Goal: Task Accomplishment & Management: Use online tool/utility

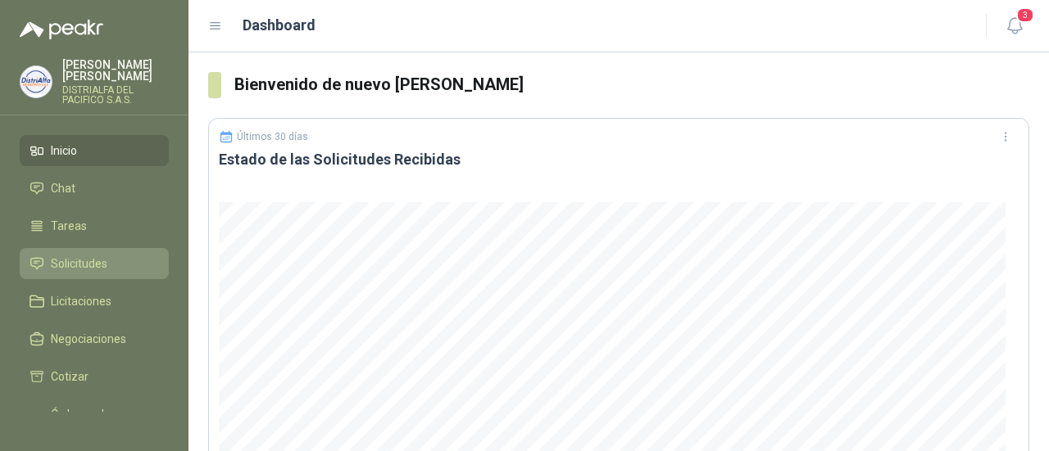
click at [97, 256] on span "Solicitudes" at bounding box center [79, 264] width 57 height 18
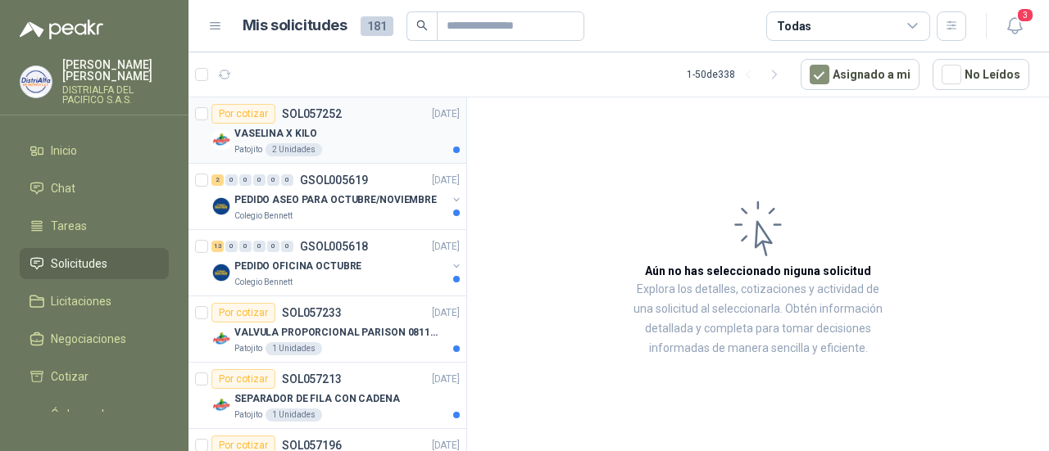
click at [345, 143] on div "Patojito 2 Unidades" at bounding box center [346, 149] width 225 height 13
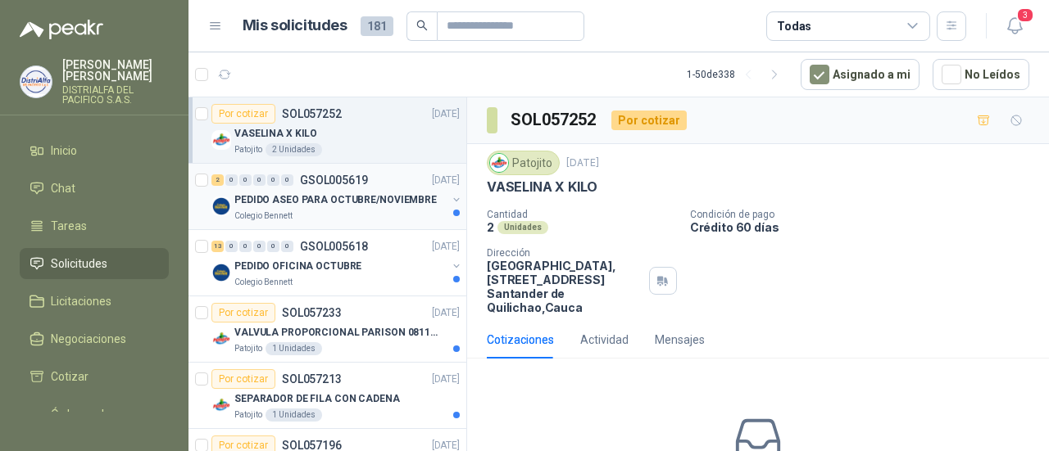
click at [352, 216] on div "Colegio Bennett" at bounding box center [340, 216] width 212 height 13
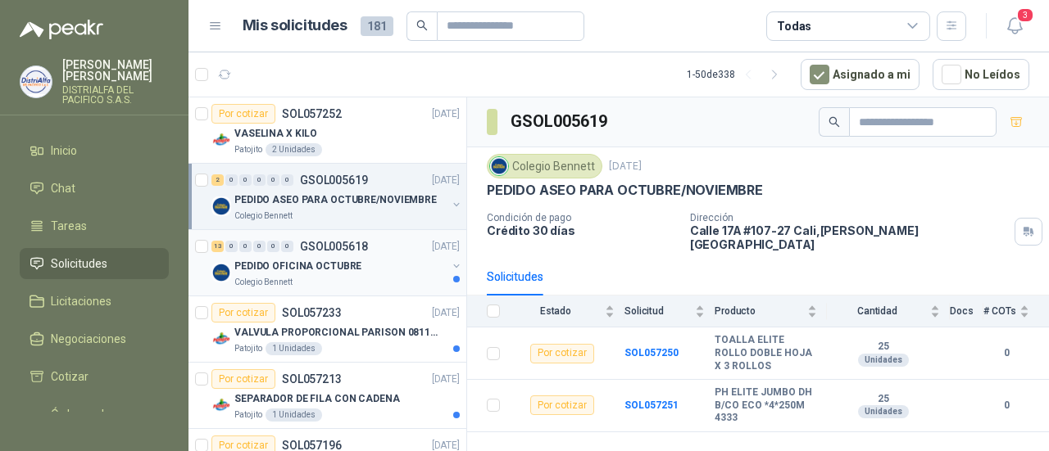
click at [353, 261] on div "PEDIDO OFICINA OCTUBRE" at bounding box center [340, 266] width 212 height 20
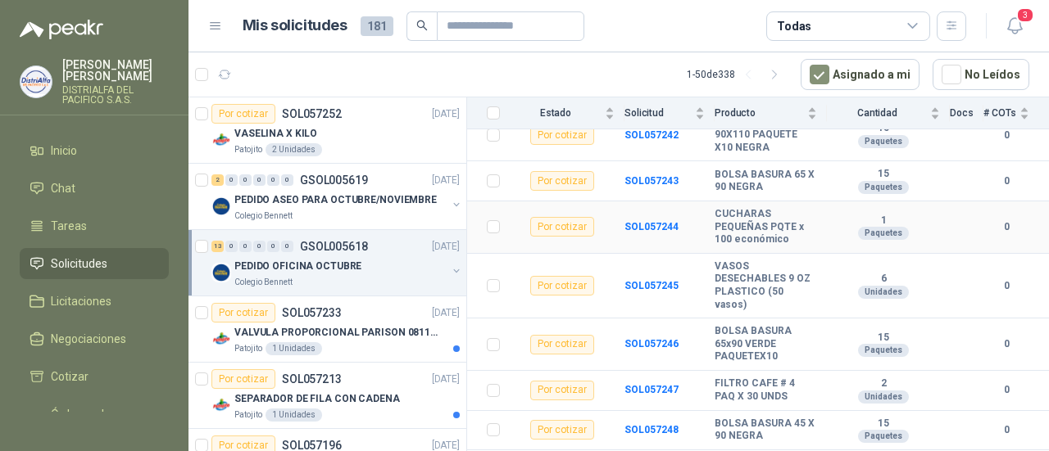
scroll to position [460, 0]
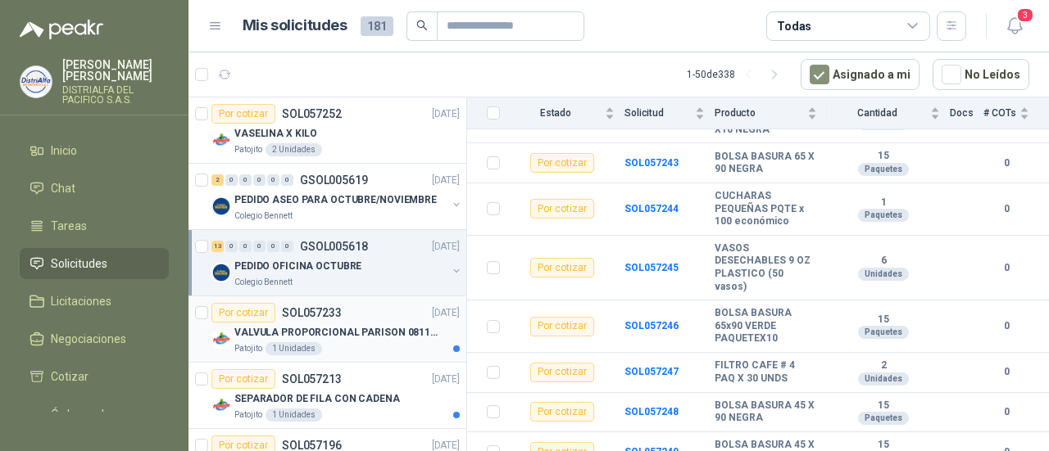
click at [405, 340] on div "VALVULA PROPORCIONAL PARISON 0811404612 / 4WRPEH6C4 REXROTH" at bounding box center [346, 333] width 225 height 20
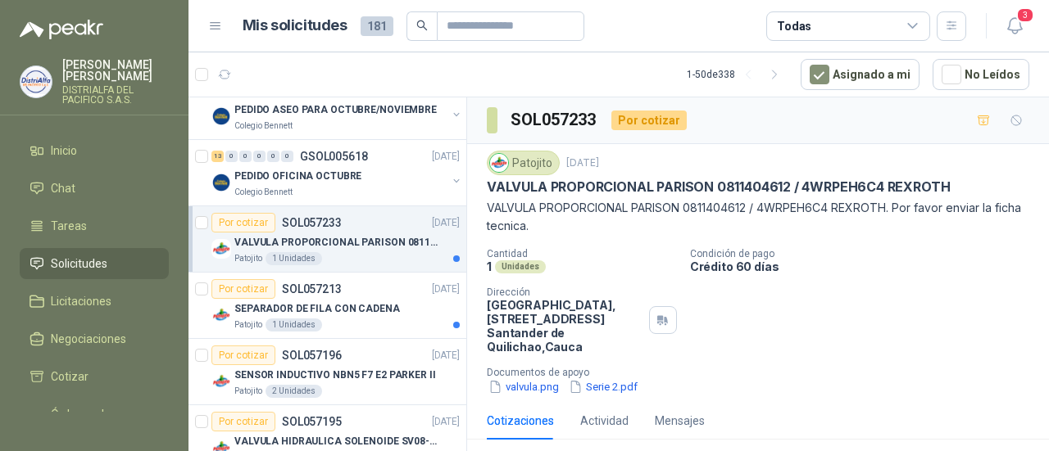
scroll to position [164, 0]
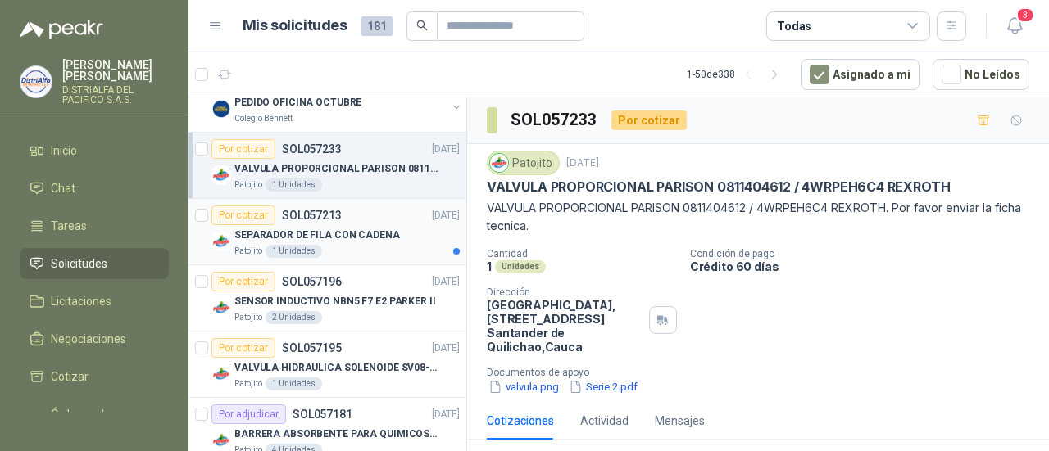
click at [395, 248] on div "Patojito 1 Unidades" at bounding box center [346, 251] width 225 height 13
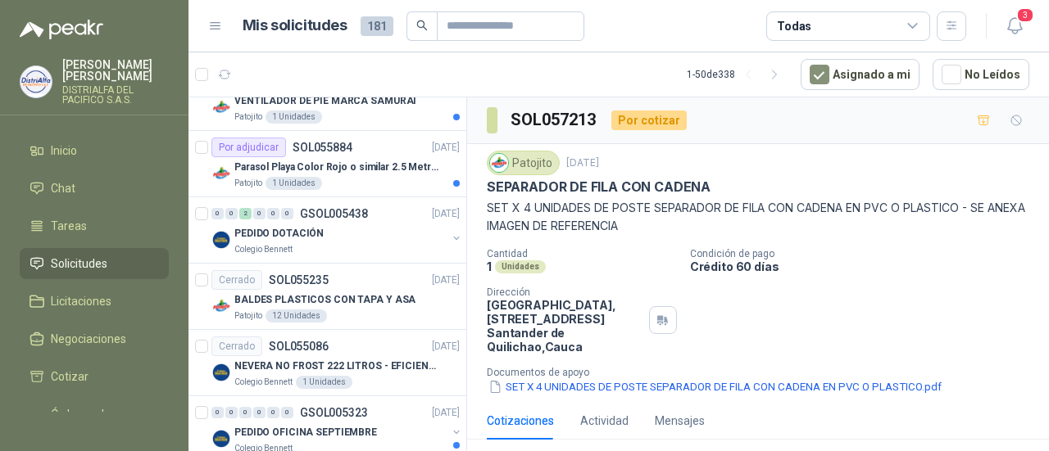
scroll to position [2048, 0]
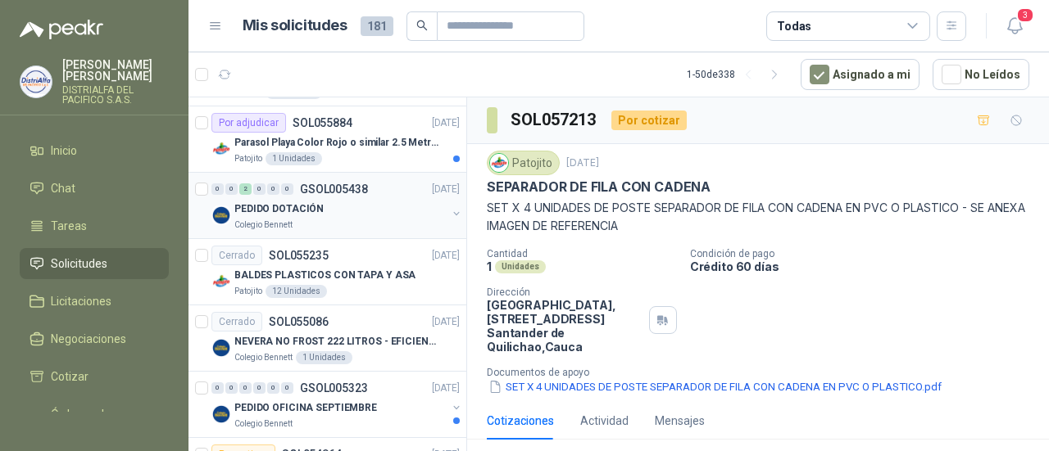
click at [403, 206] on div "PEDIDO DOTACIÓN" at bounding box center [340, 209] width 212 height 20
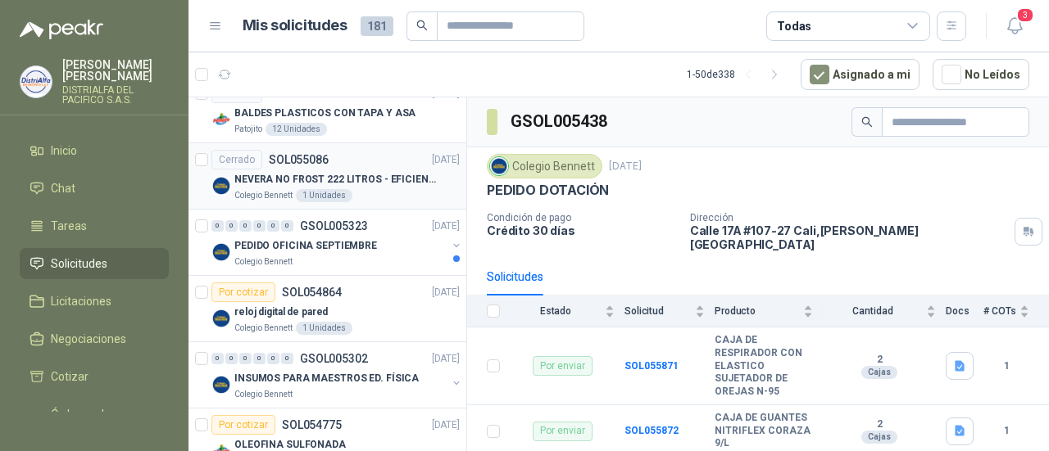
scroll to position [2212, 0]
click at [789, 29] on div "Todas" at bounding box center [794, 26] width 34 height 18
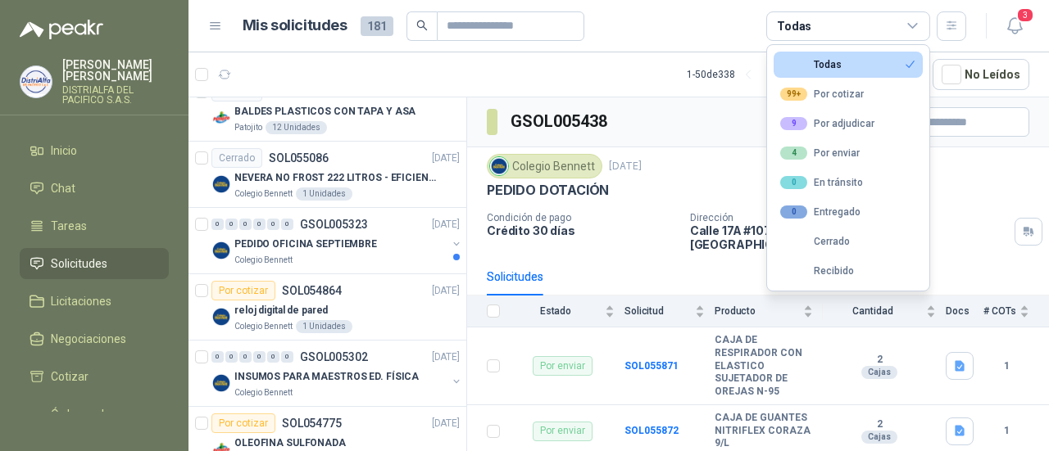
click at [789, 29] on div "Todas" at bounding box center [794, 26] width 34 height 18
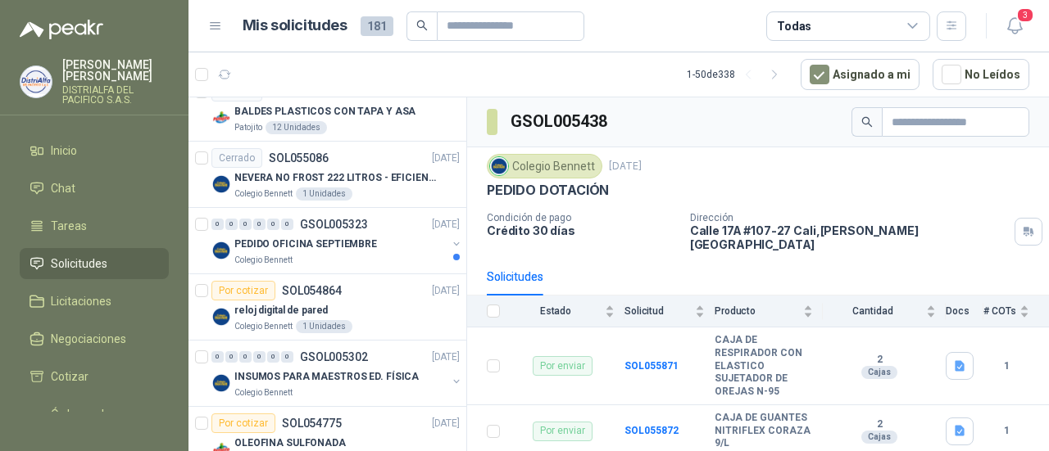
click at [789, 29] on div "Todas" at bounding box center [794, 26] width 34 height 18
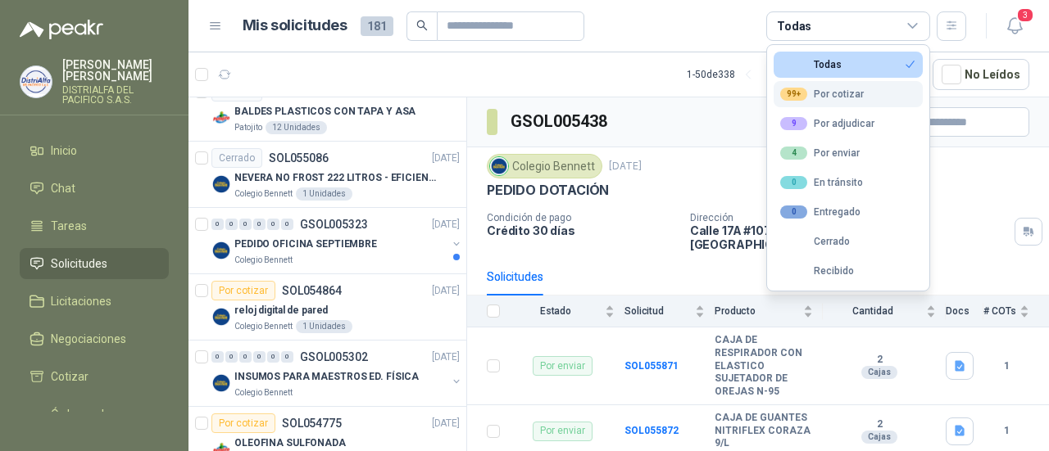
click at [813, 84] on button "99+ Por cotizar" at bounding box center [847, 94] width 149 height 26
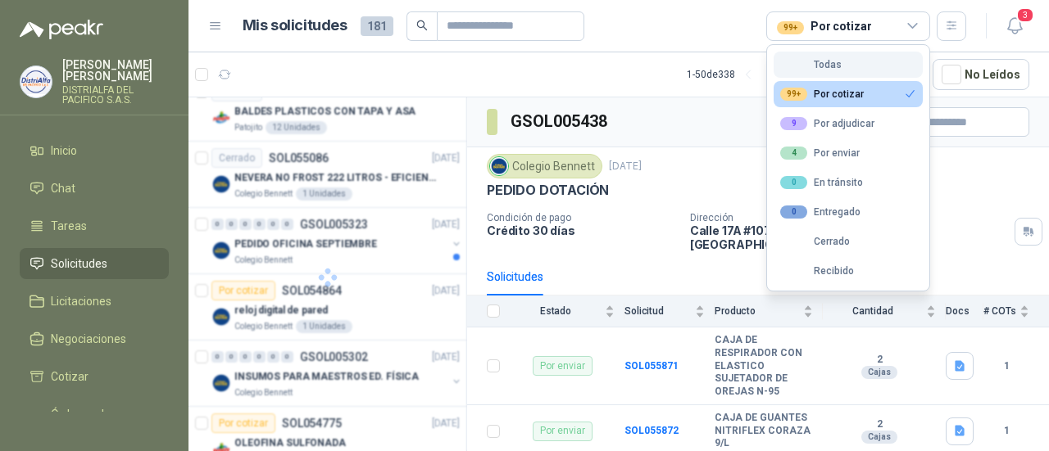
click at [823, 63] on div "Todas" at bounding box center [810, 64] width 61 height 11
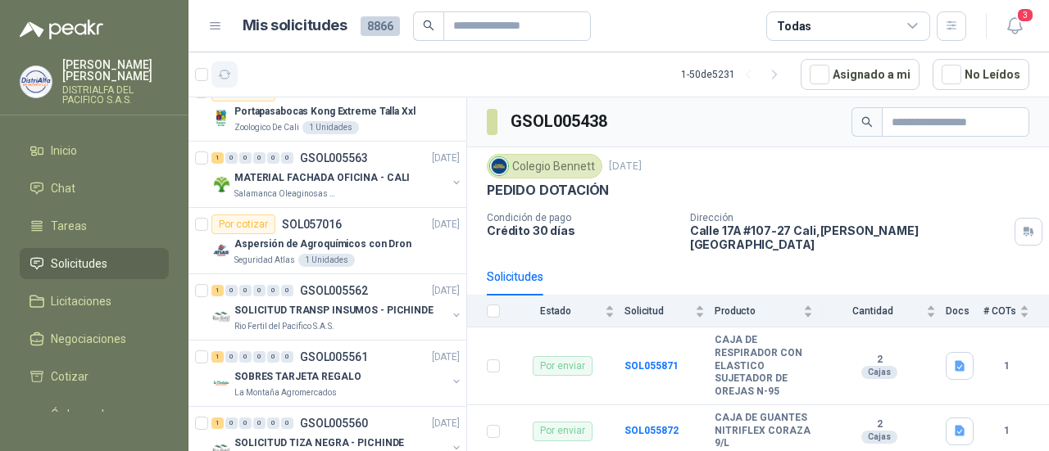
click at [220, 68] on icon "button" at bounding box center [225, 75] width 14 height 14
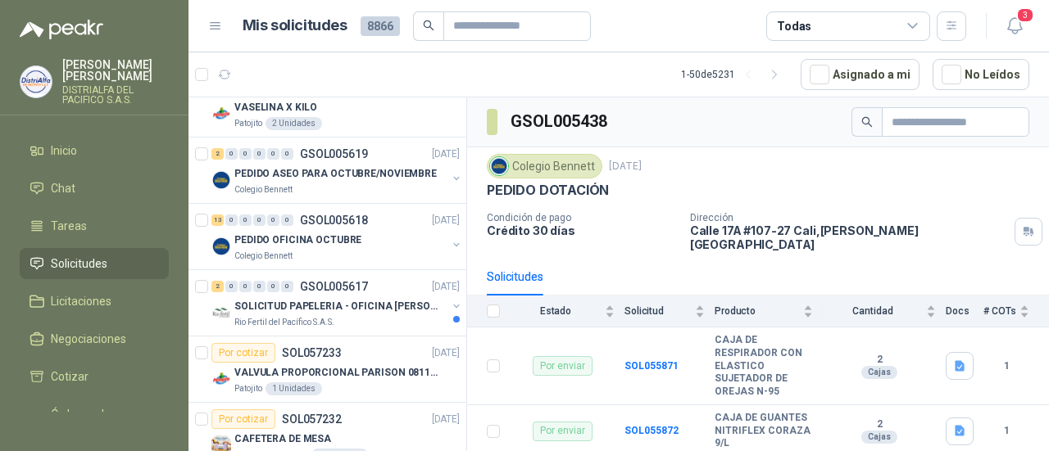
scroll to position [0, 0]
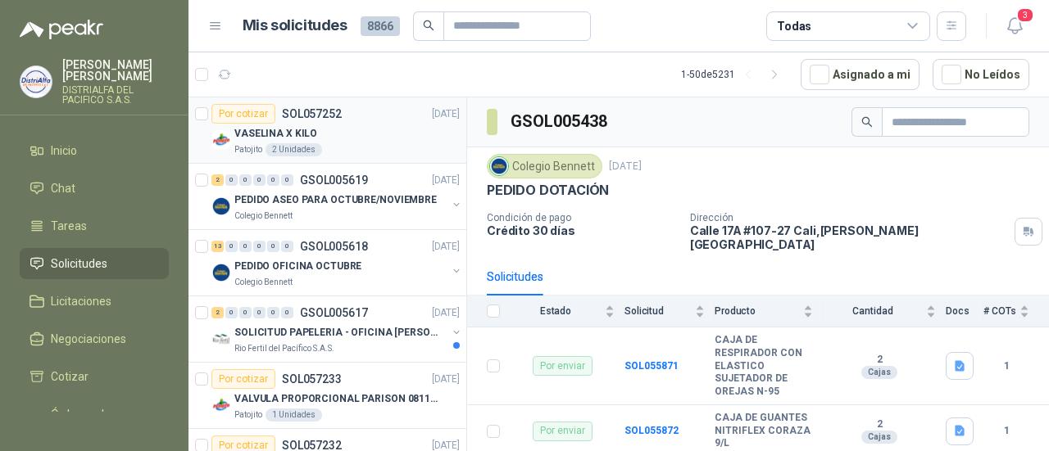
click at [362, 145] on div "Patojito 2 Unidades" at bounding box center [346, 149] width 225 height 13
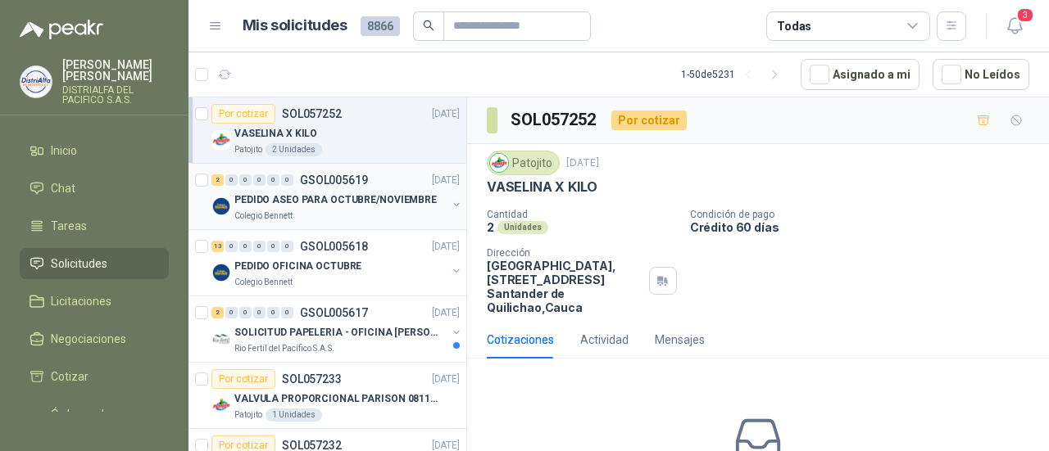
click at [389, 193] on p "PEDIDO ASEO PARA OCTUBRE/NOVIEMBRE" at bounding box center [335, 201] width 202 height 16
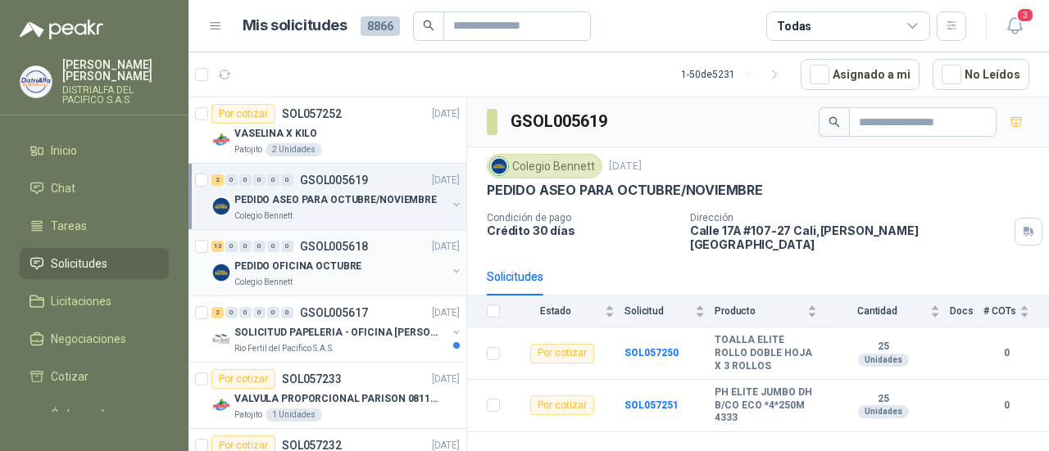
scroll to position [82, 0]
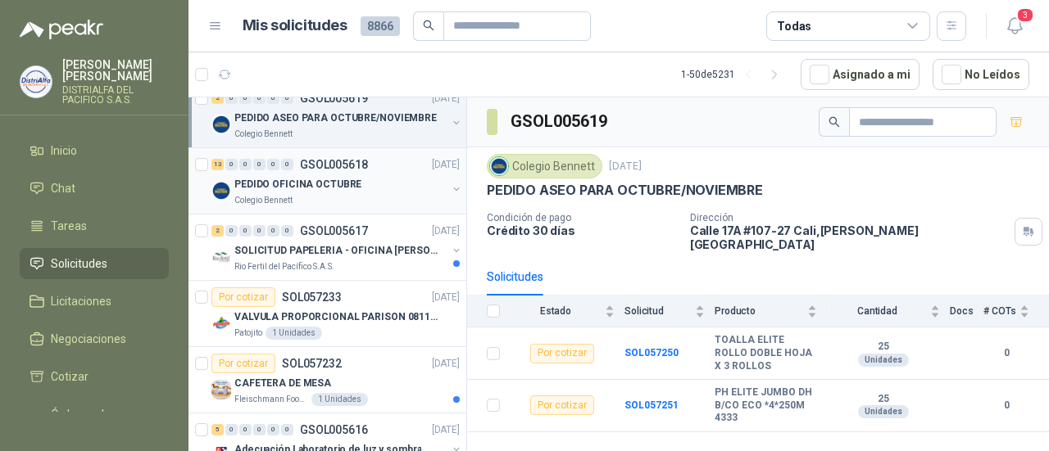
click at [382, 189] on div "PEDIDO OFICINA OCTUBRE" at bounding box center [340, 185] width 212 height 20
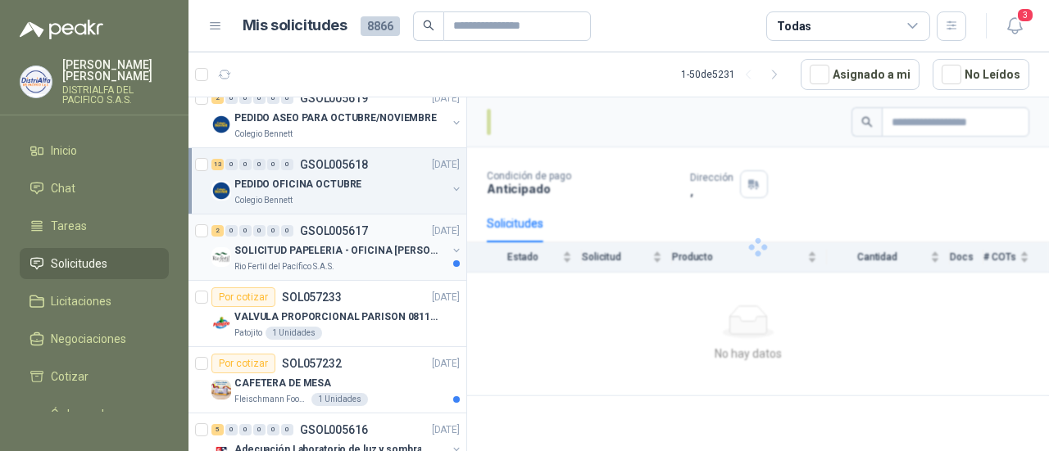
click at [370, 247] on p "SOLICITUD PAPELERIA - OFICINA [PERSON_NAME]" at bounding box center [336, 251] width 204 height 16
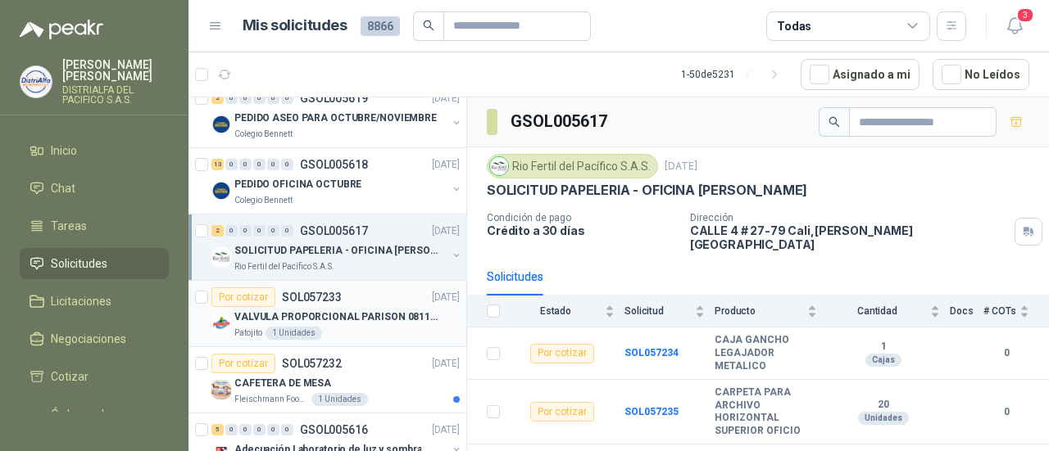
click at [364, 310] on p "VALVULA PROPORCIONAL PARISON 0811404612 / 4WRPEH6C4 REXROTH" at bounding box center [336, 318] width 204 height 16
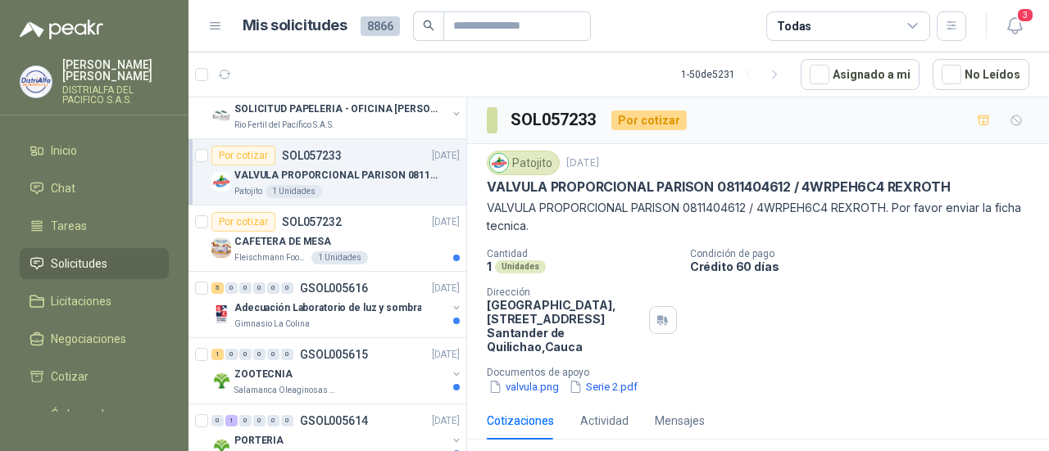
scroll to position [246, 0]
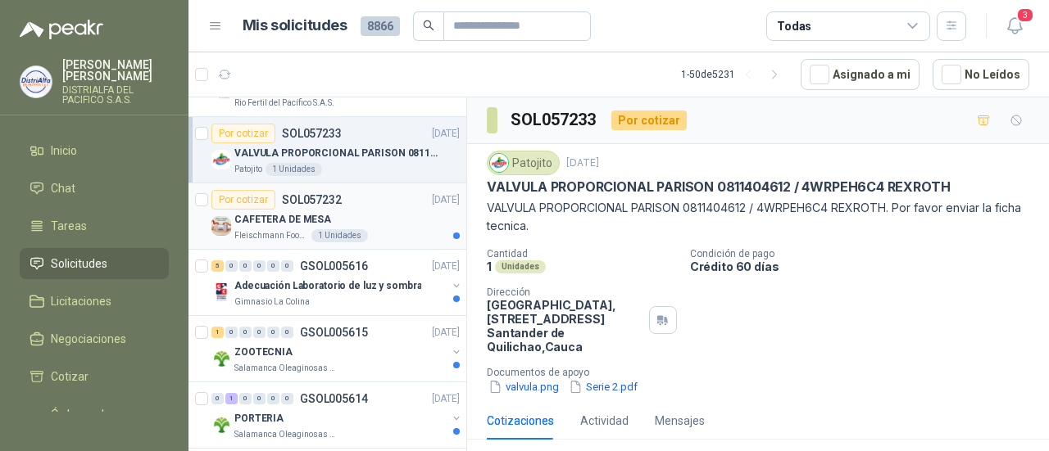
click at [379, 232] on div "[PERSON_NAME] Foods S.A. 1 Unidades" at bounding box center [346, 235] width 225 height 13
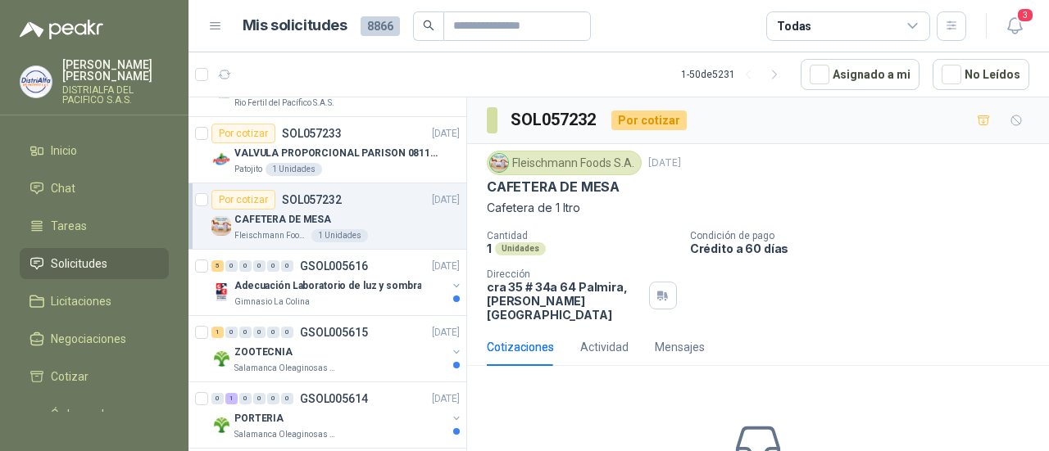
scroll to position [328, 0]
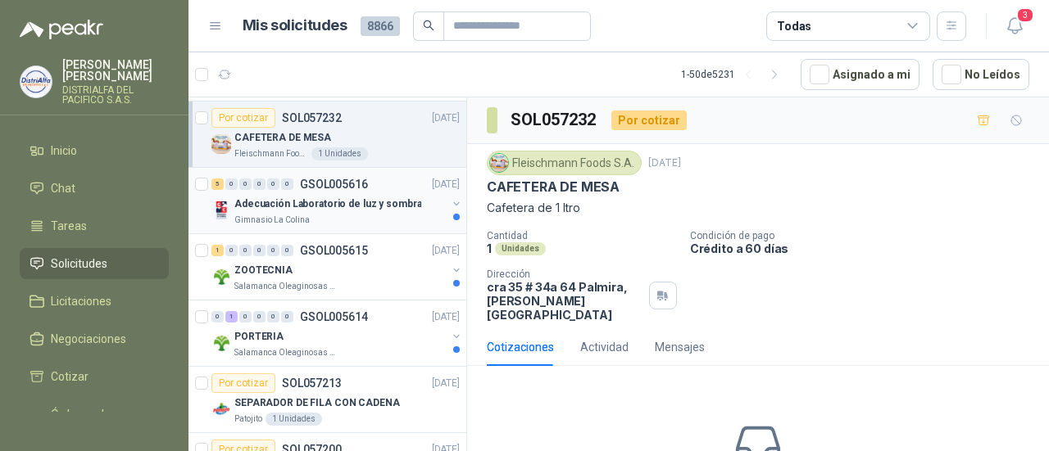
click at [377, 211] on div "Adecuación Laboratorio de luz y sombra" at bounding box center [340, 204] width 212 height 20
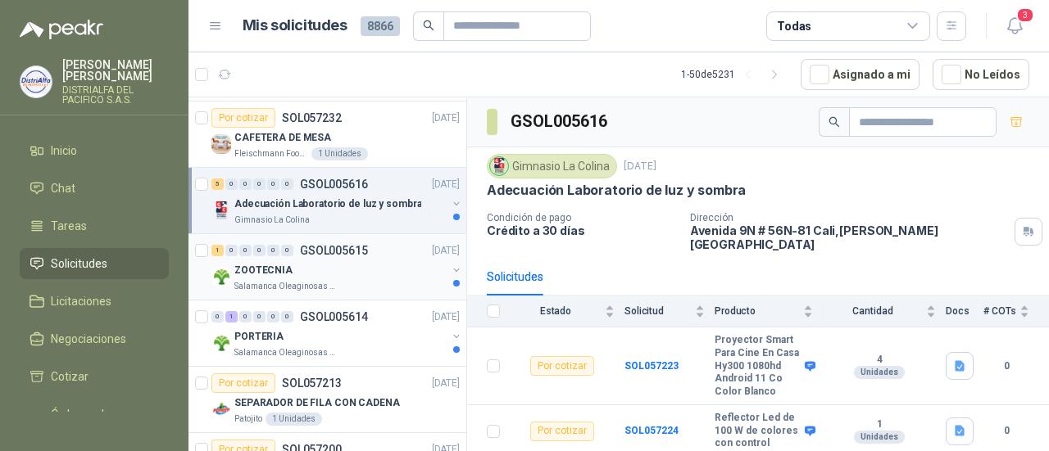
click at [389, 267] on div "ZOOTECNIA" at bounding box center [340, 271] width 212 height 20
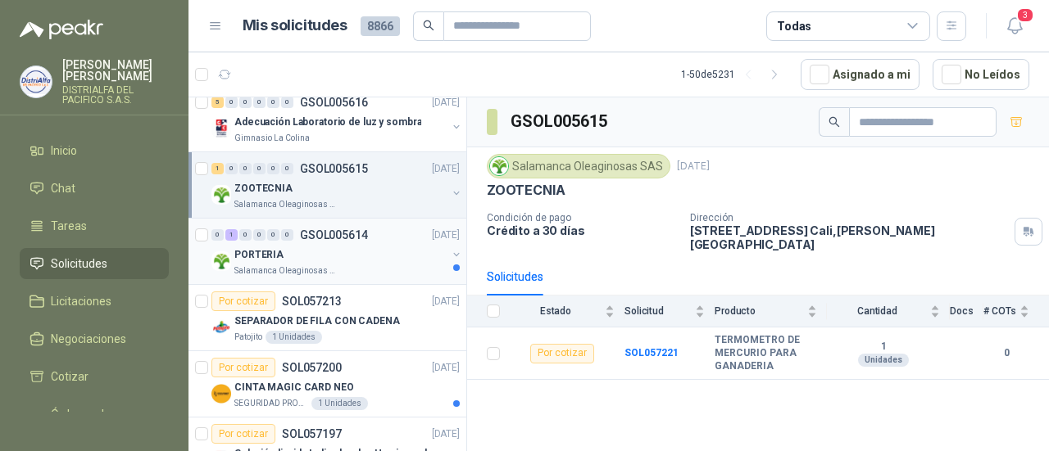
click at [394, 256] on div "PORTERIA" at bounding box center [340, 255] width 212 height 20
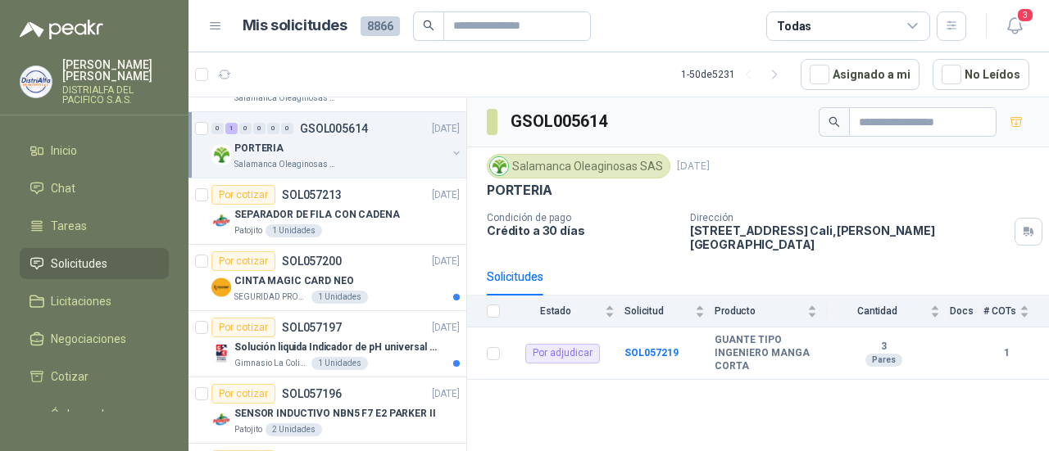
scroll to position [492, 0]
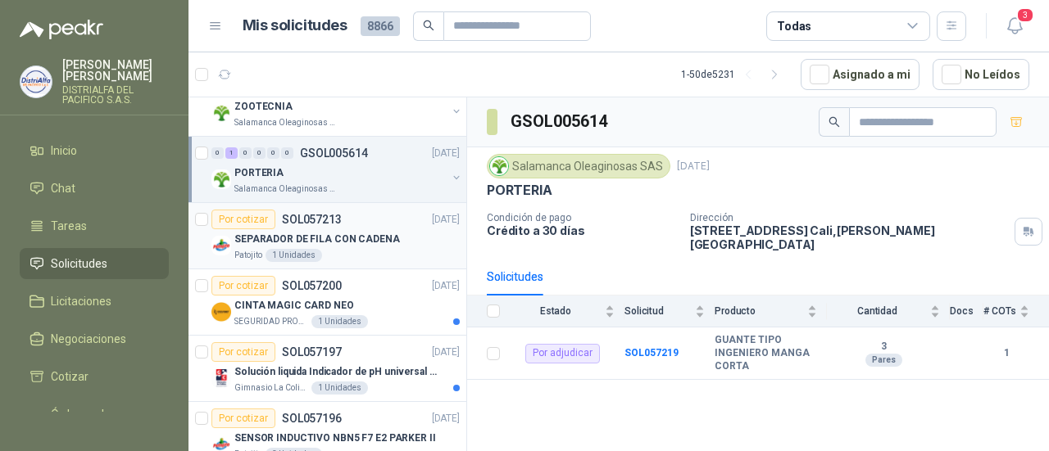
click at [396, 252] on div "Patojito 1 Unidades" at bounding box center [346, 255] width 225 height 13
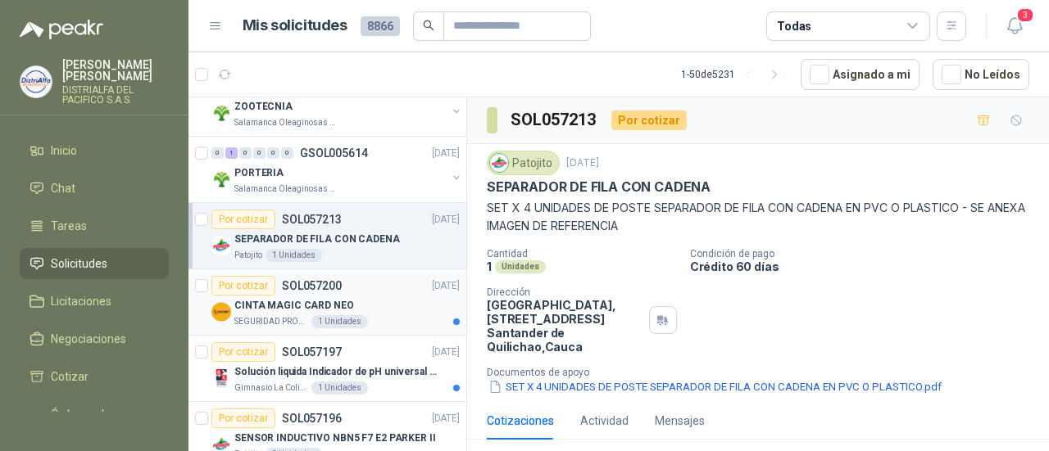
click at [403, 316] on div "SEGURIDAD PROVISER LTDA 1 Unidades" at bounding box center [346, 321] width 225 height 13
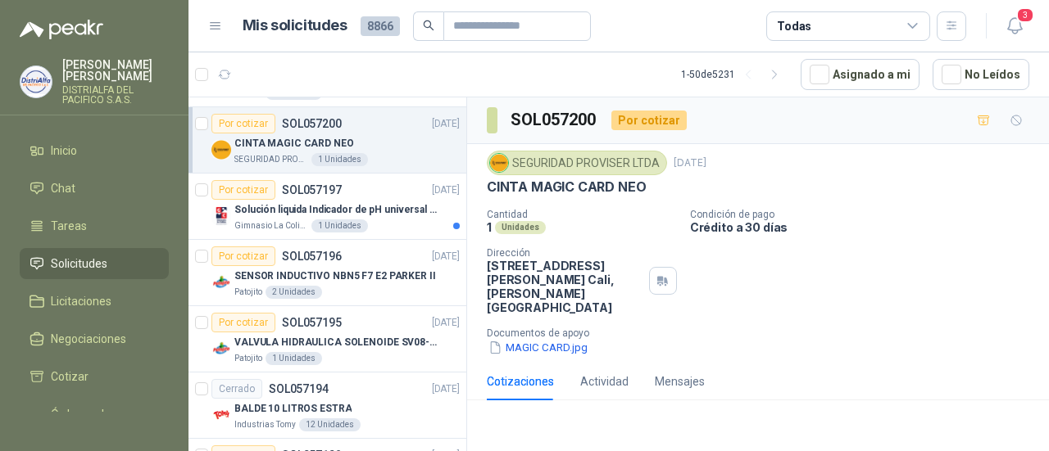
scroll to position [655, 0]
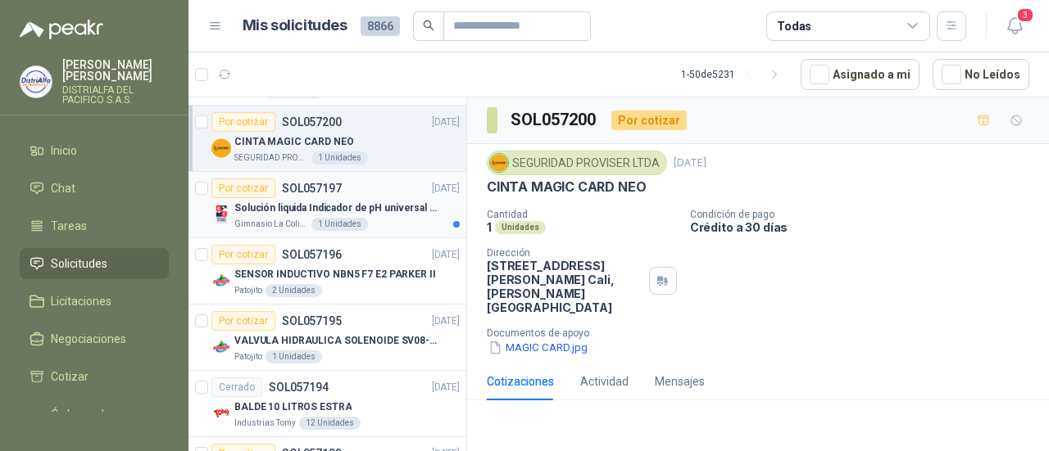
click at [383, 218] on div "Gimnasio La Colina 1 Unidades" at bounding box center [346, 224] width 225 height 13
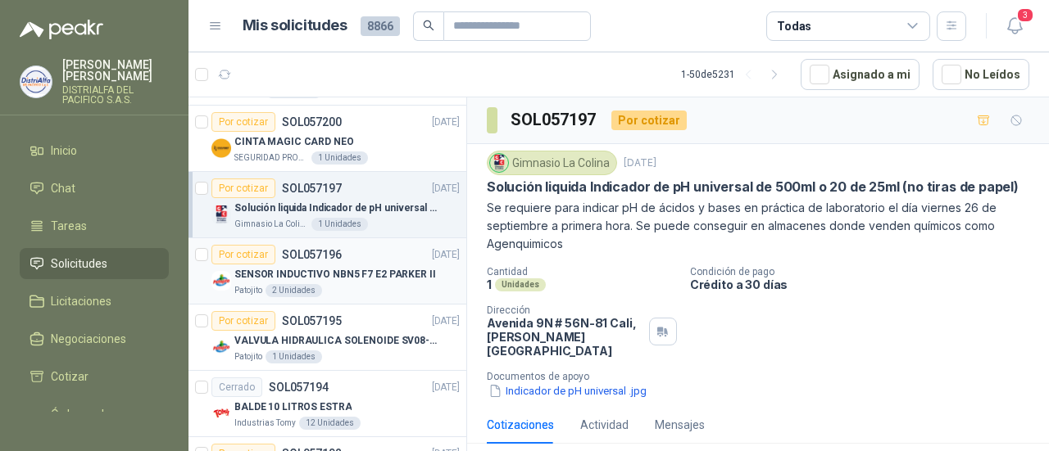
click at [395, 251] on div "Por cotizar SOL057196 [DATE]" at bounding box center [335, 255] width 248 height 20
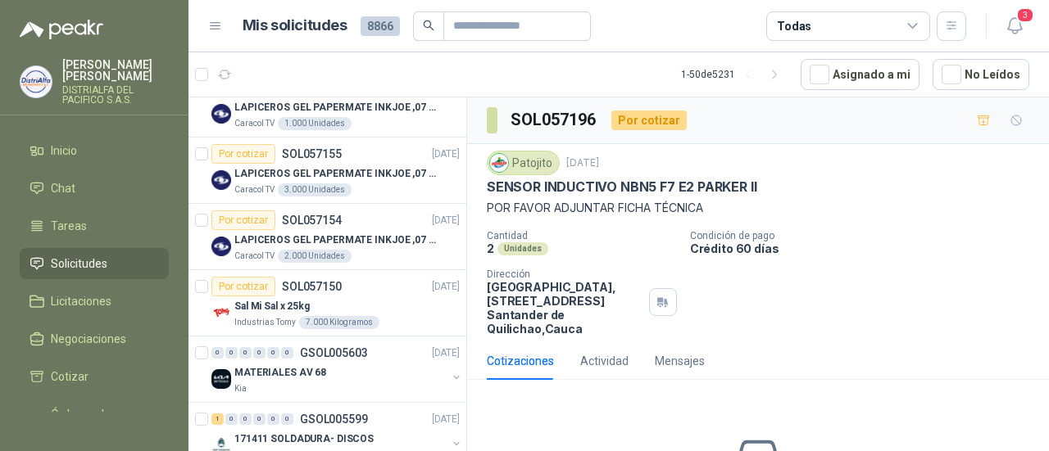
scroll to position [1557, 0]
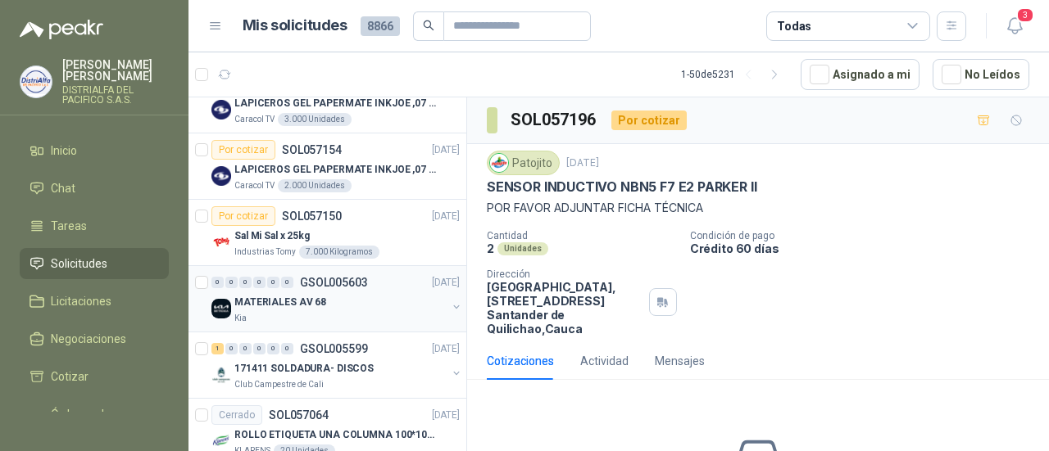
click at [406, 292] on div "MATERIALES AV 68" at bounding box center [340, 302] width 212 height 20
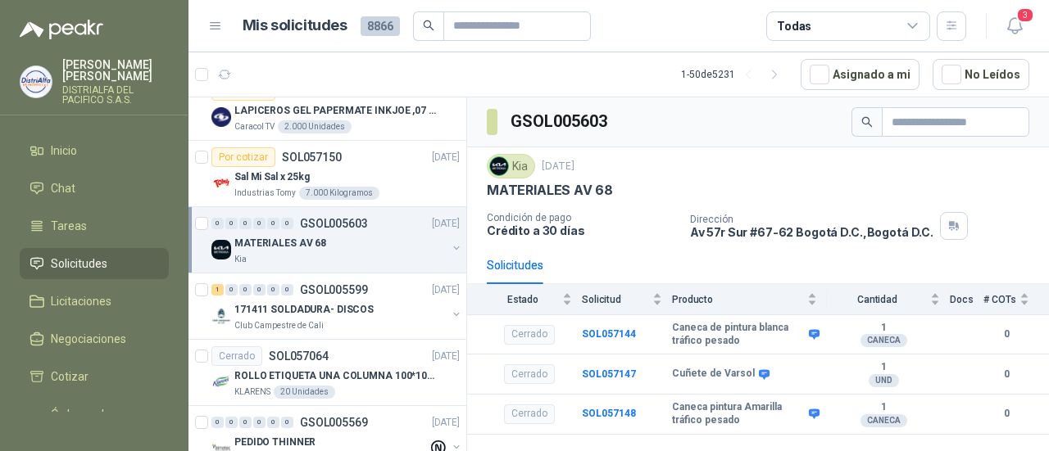
scroll to position [1639, 0]
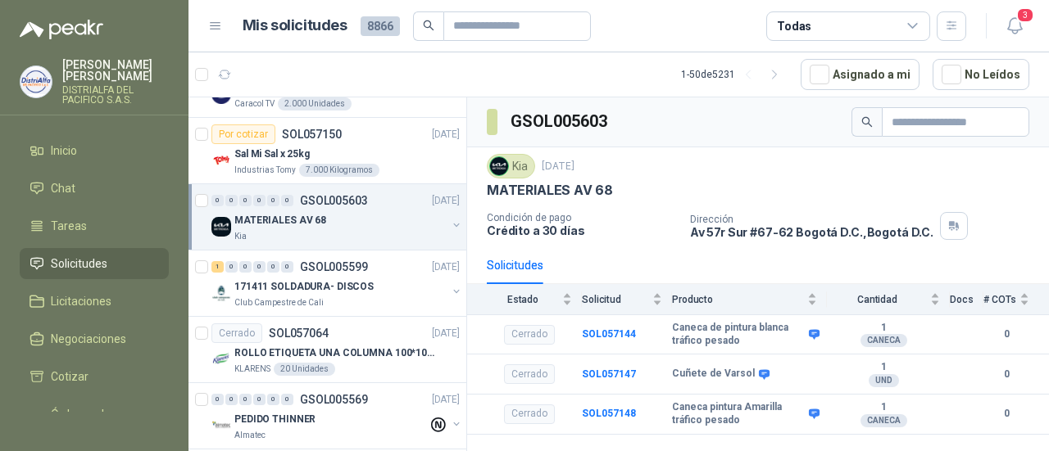
click at [406, 297] on div "Club Campestre de Cali" at bounding box center [340, 303] width 212 height 13
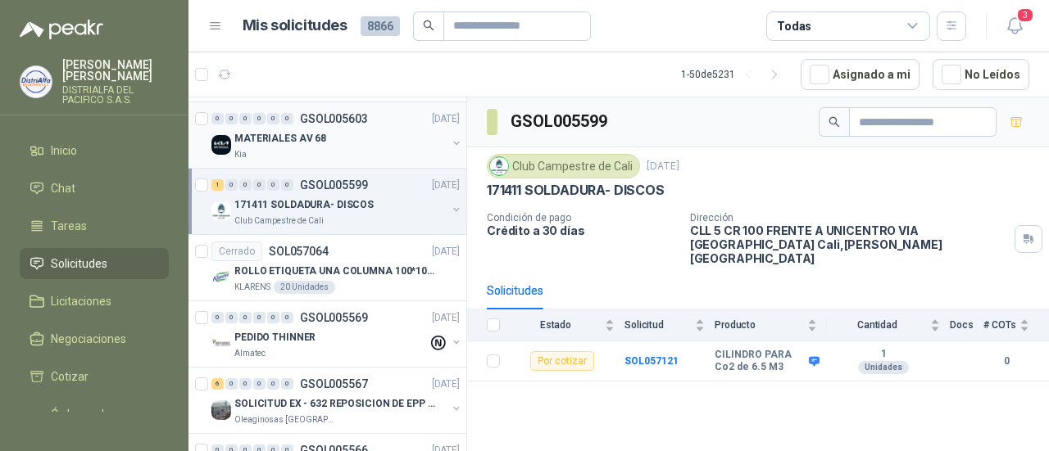
scroll to position [1803, 0]
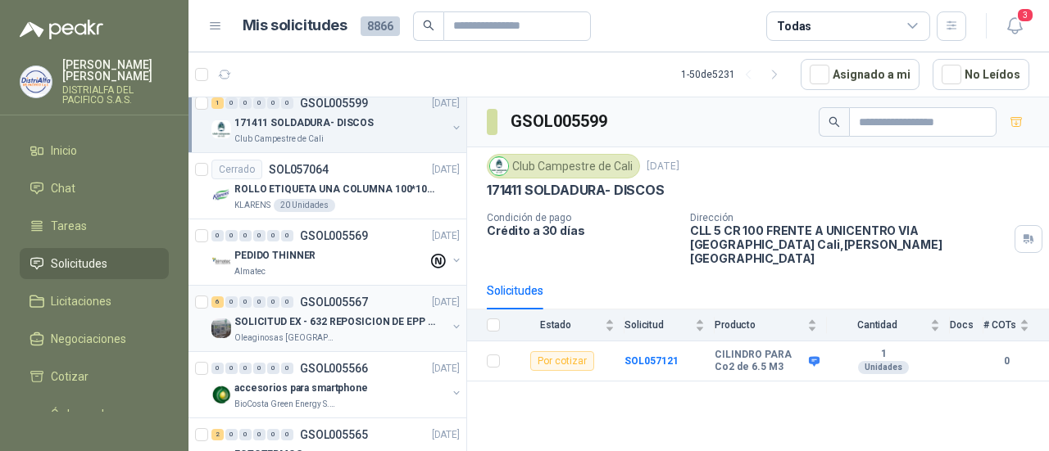
click at [380, 315] on p "SOLICITUD EX - 632 REPOSICION DE EPP #2" at bounding box center [336, 323] width 204 height 16
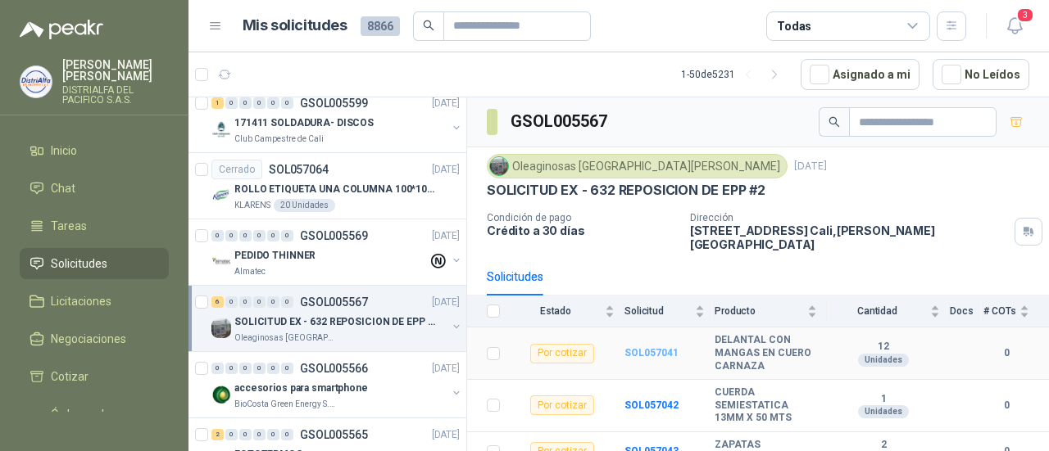
click at [634, 347] on b "SOL057041" at bounding box center [651, 352] width 54 height 11
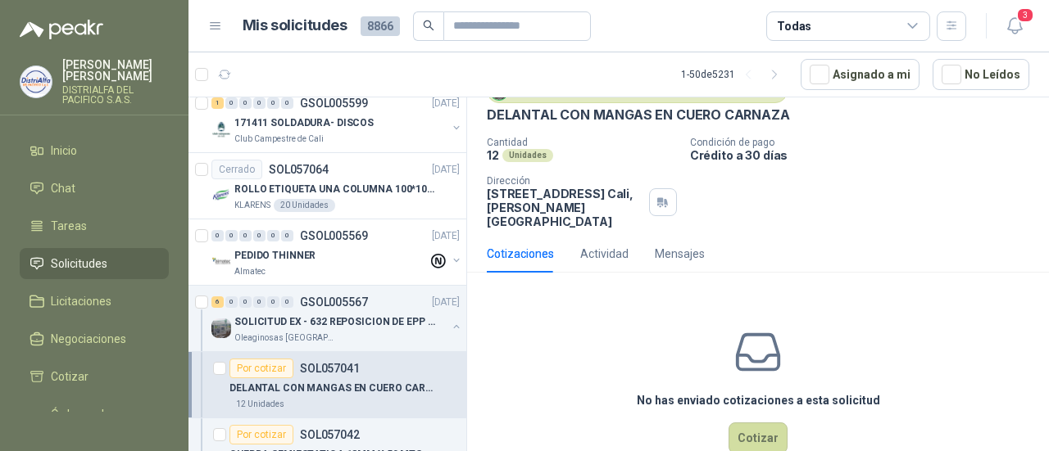
scroll to position [95, 0]
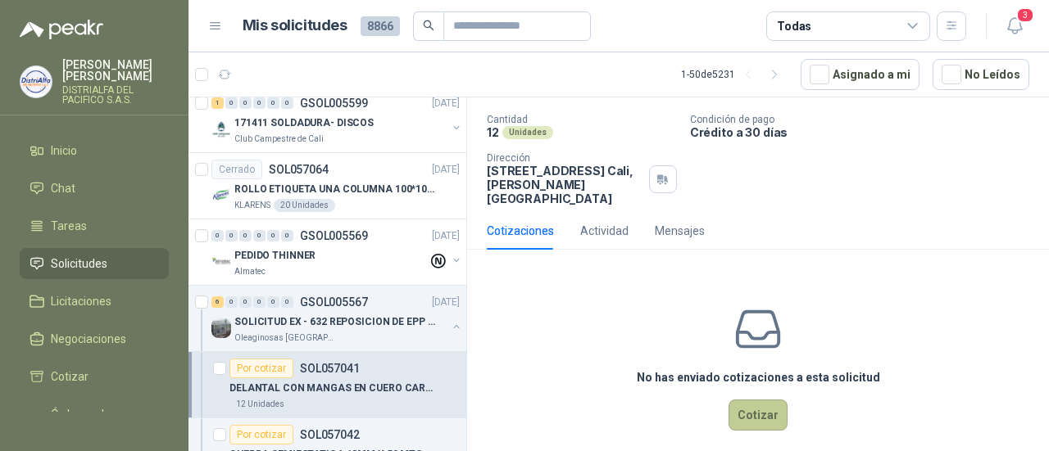
click at [755, 400] on button "Cotizar" at bounding box center [757, 415] width 59 height 31
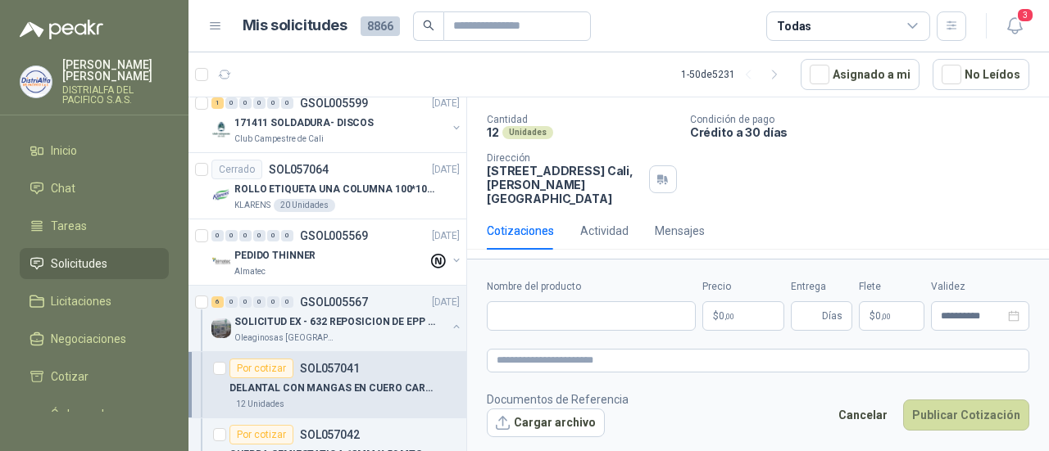
scroll to position [84, 0]
